Goal: Browse casually: Explore the website without a specific task or goal

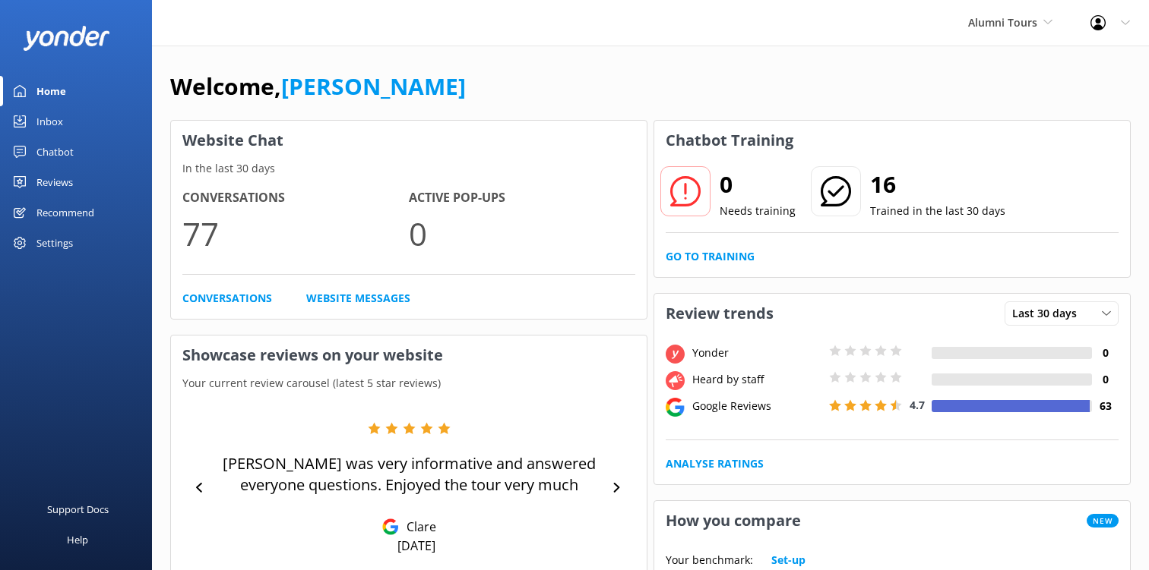
click at [54, 78] on div "Home" at bounding box center [51, 91] width 30 height 30
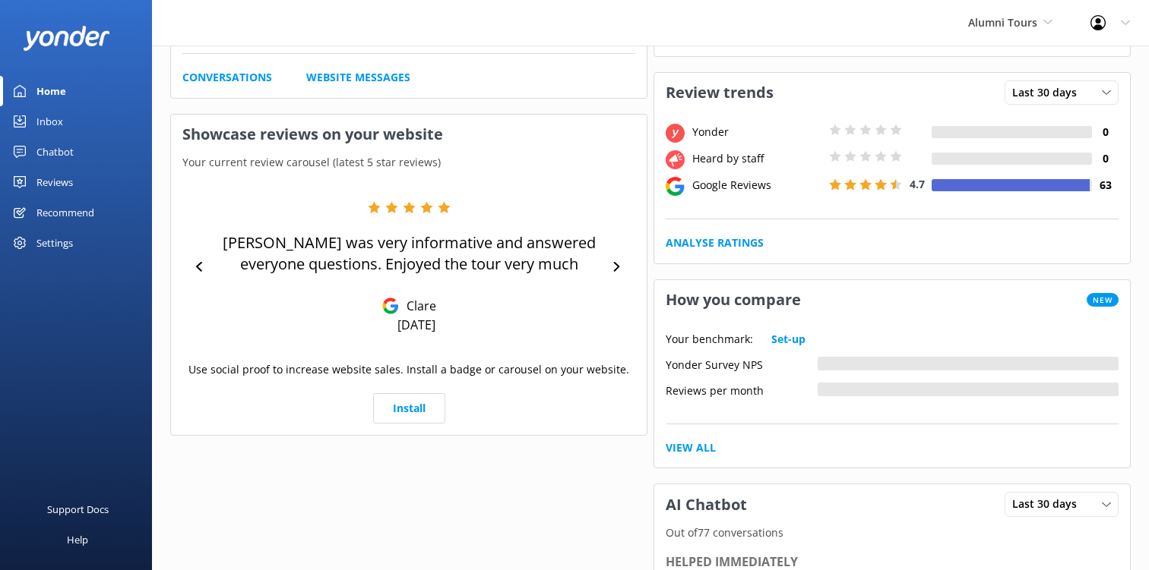
scroll to position [214, 0]
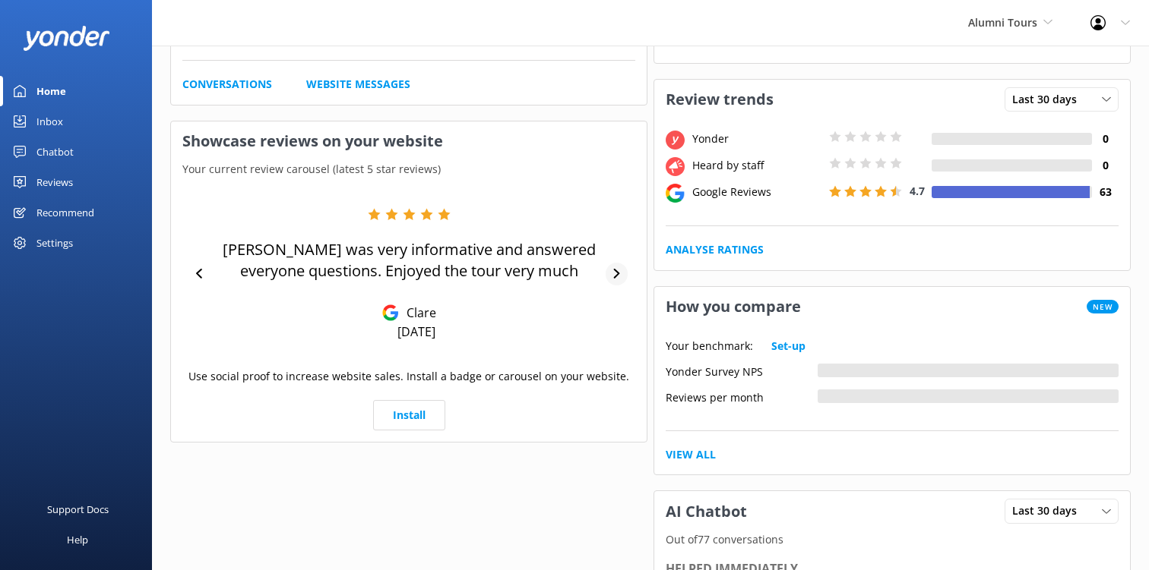
click at [611, 280] on div at bounding box center [616, 274] width 22 height 23
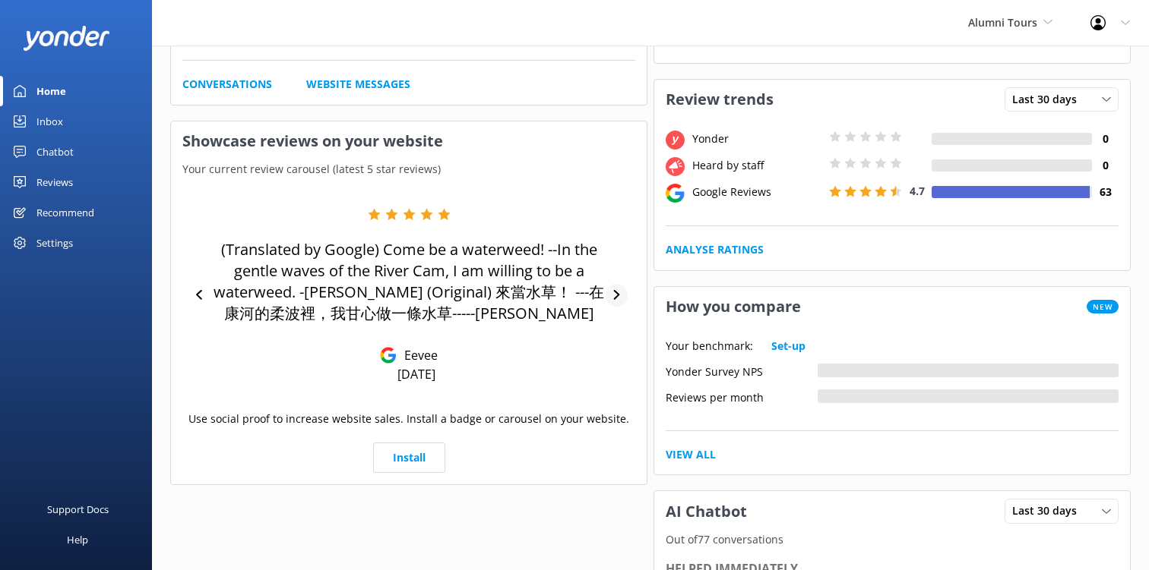
click at [611, 280] on div "(Translated by Google) Come be a waterweed! --In the gentle waves of the River …" at bounding box center [408, 295] width 453 height 175
click at [615, 273] on div "(Translated by Google) Come be a waterweed! --In the gentle waves of the River …" at bounding box center [408, 295] width 453 height 175
click at [619, 269] on div "(Translated by Google) Come be a waterweed! --In the gentle waves of the River …" at bounding box center [408, 295] width 453 height 175
click at [619, 289] on div at bounding box center [616, 295] width 22 height 23
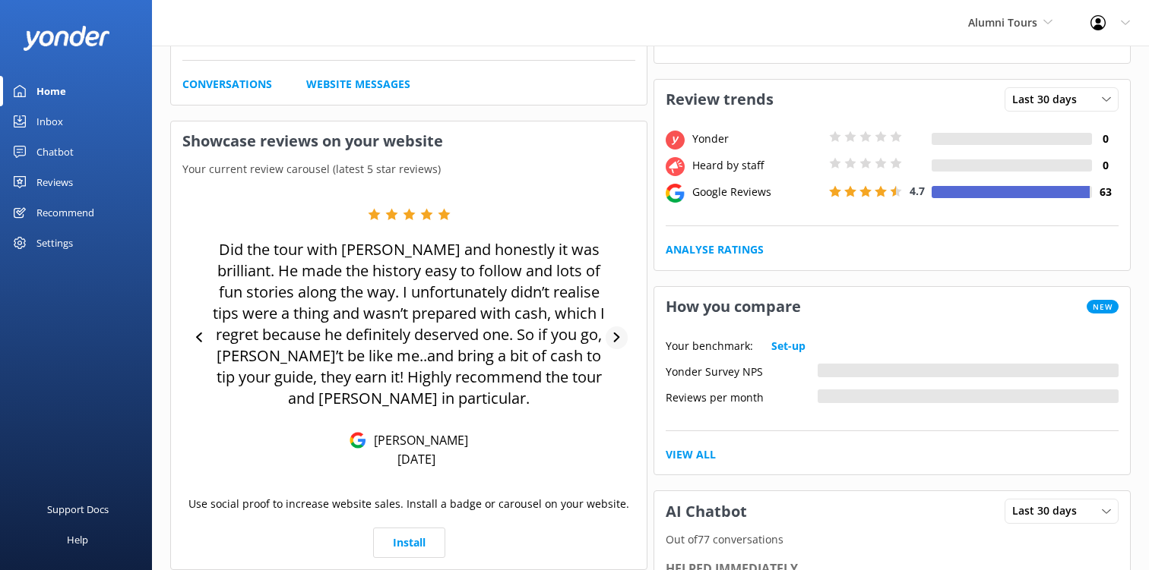
click at [619, 289] on div "Did the tour with [PERSON_NAME] and honestly it was brilliant. He made the hist…" at bounding box center [408, 338] width 453 height 260
click at [616, 324] on div "Did the tour with [PERSON_NAME] and honestly it was brilliant. He made the hist…" at bounding box center [408, 338] width 453 height 260
click at [616, 337] on icon at bounding box center [616, 338] width 6 height 10
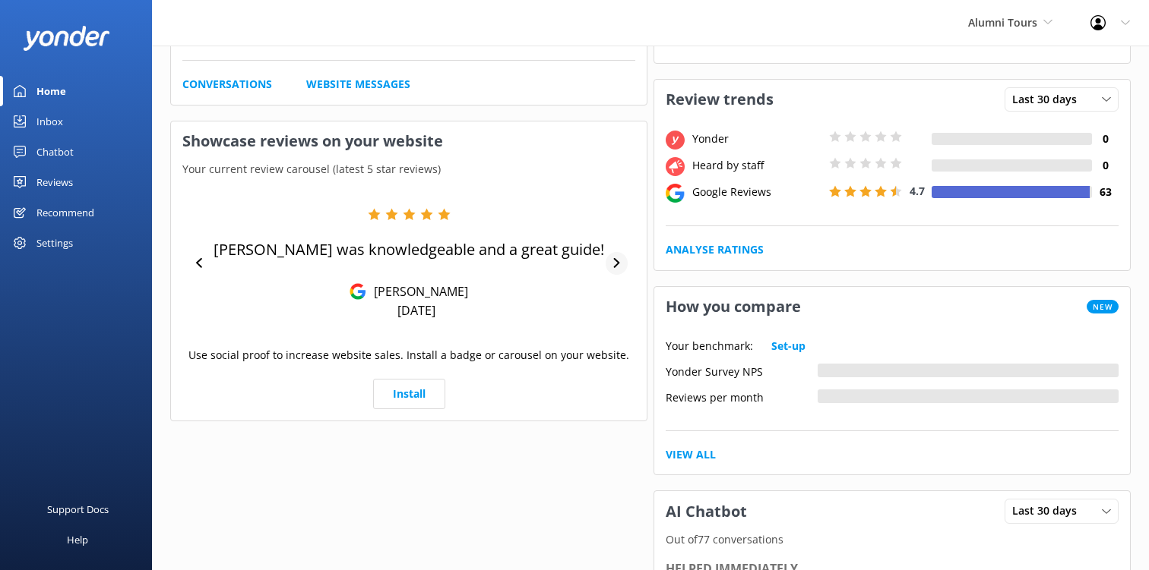
click at [616, 337] on div "[PERSON_NAME] was knowledgeable and a great guide! [PERSON_NAME] [DATE]" at bounding box center [408, 263] width 453 height 149
click at [616, 246] on div "[PERSON_NAME] was knowledgeable and a great guide! [PERSON_NAME] [DATE]" at bounding box center [408, 263] width 453 height 111
click at [616, 271] on div at bounding box center [616, 263] width 22 height 23
